Goal: Task Accomplishment & Management: Complete application form

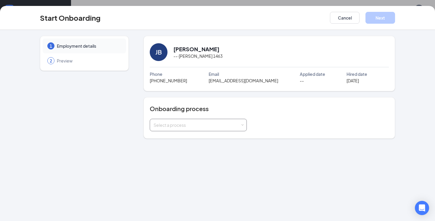
click at [204, 126] on div "Select a process" at bounding box center [197, 125] width 87 height 6
click at [185, 140] on li "Basic New Hire" at bounding box center [198, 137] width 97 height 11
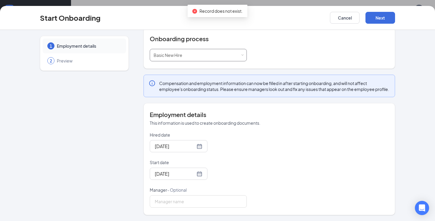
scroll to position [76, 0]
click at [184, 203] on input "Manager - Optional" at bounding box center [198, 201] width 97 height 12
type input "[PERSON_NAME]"
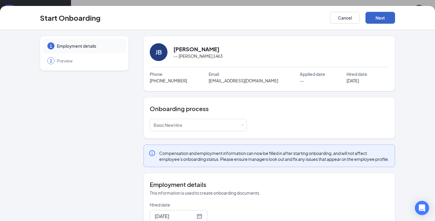
click at [381, 18] on button "Next" at bounding box center [381, 18] width 30 height 12
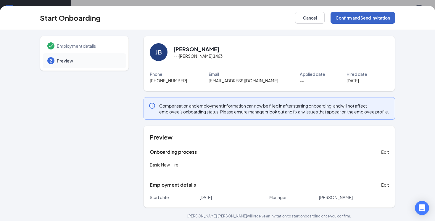
click at [375, 21] on button "Confirm and Send Invitation" at bounding box center [363, 18] width 65 height 12
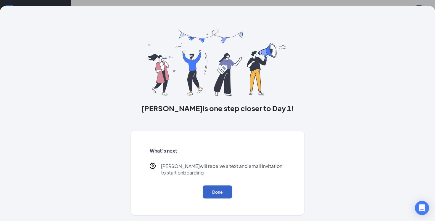
click at [219, 189] on button "Done" at bounding box center [218, 191] width 30 height 13
